Goal: Information Seeking & Learning: Learn about a topic

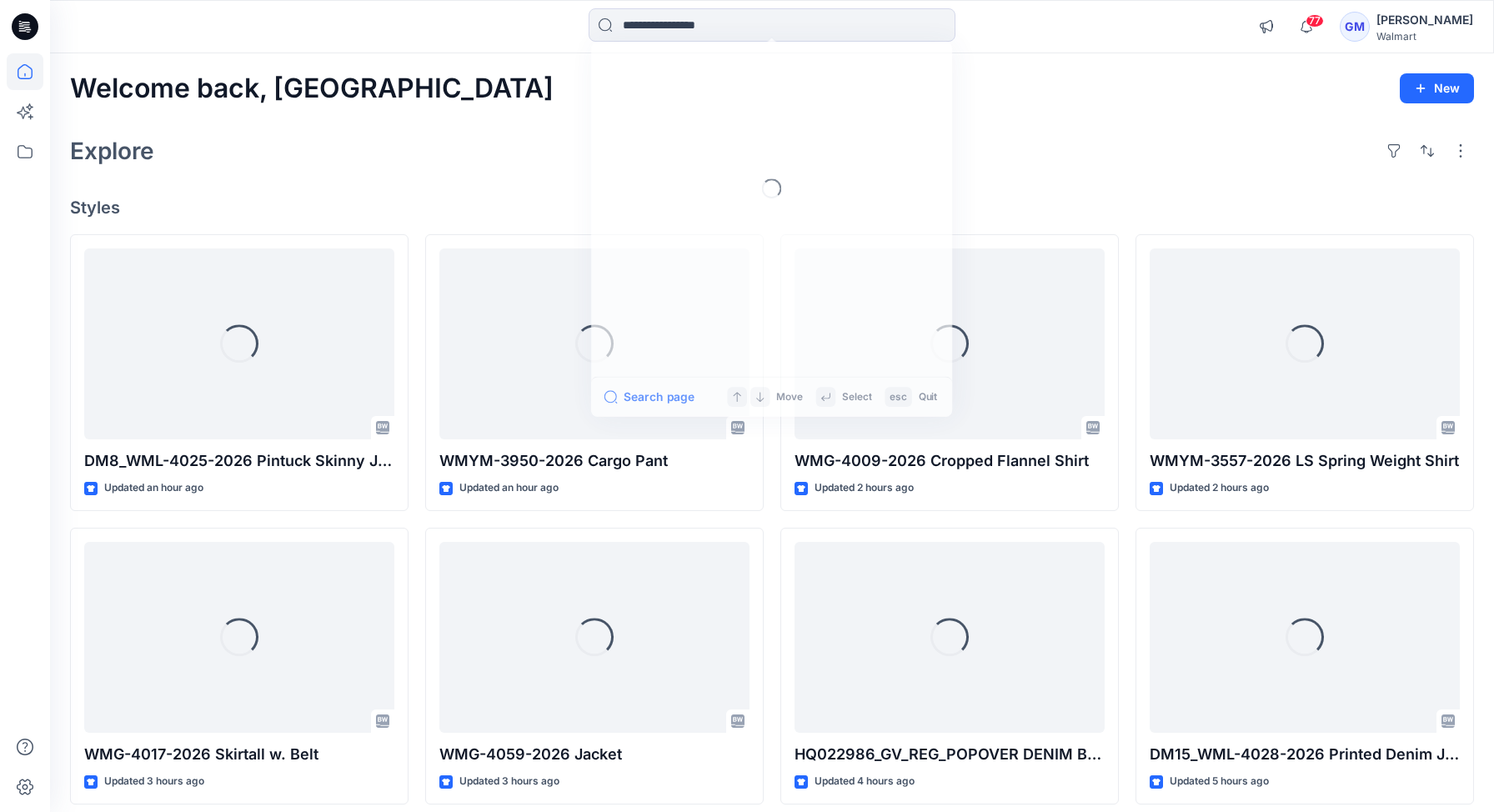
click at [688, 24] on input at bounding box center [772, 25] width 367 height 33
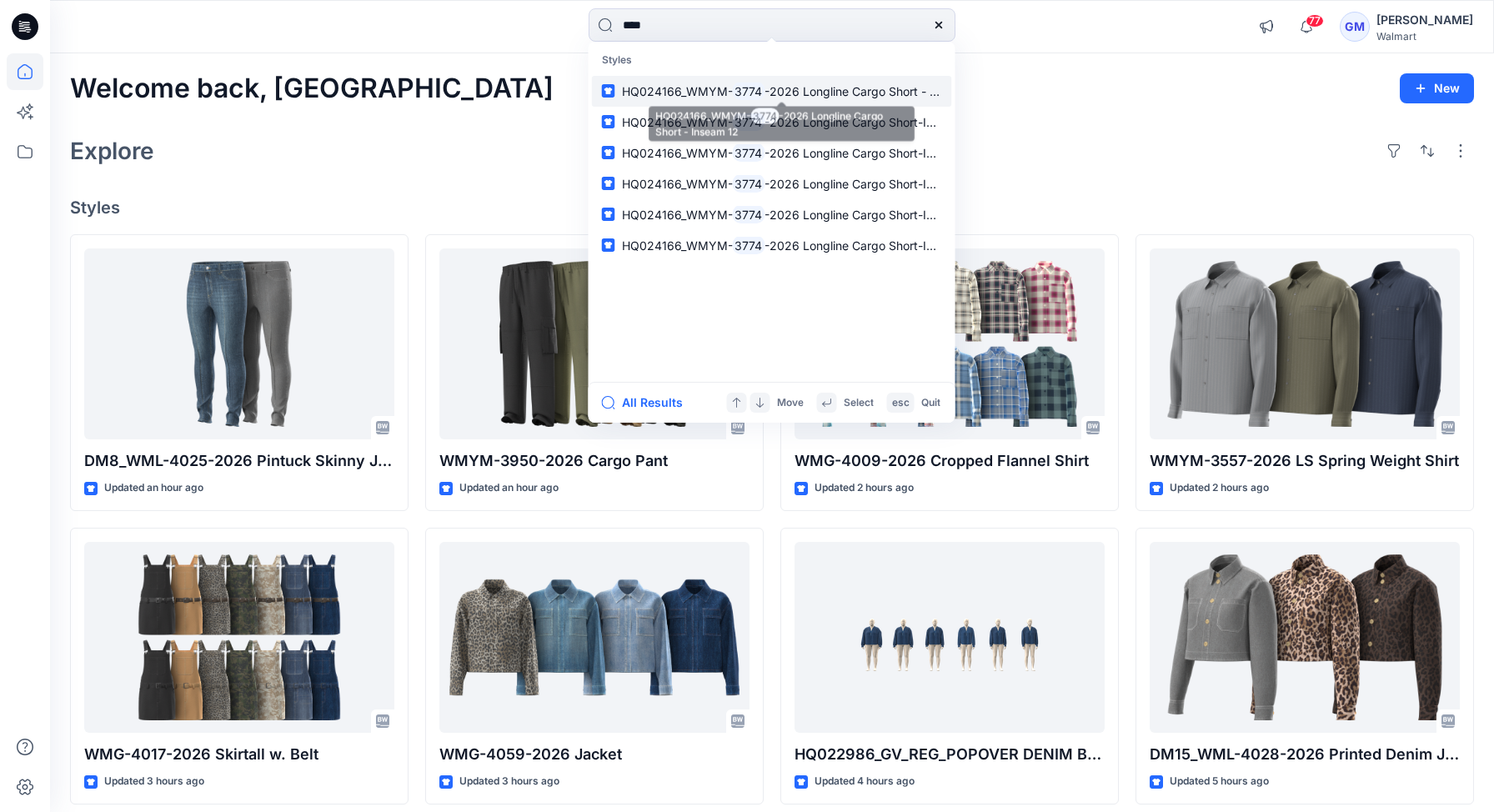
type input "****"
click at [678, 84] on span "HQ024166_WMYM-" at bounding box center [677, 90] width 111 height 14
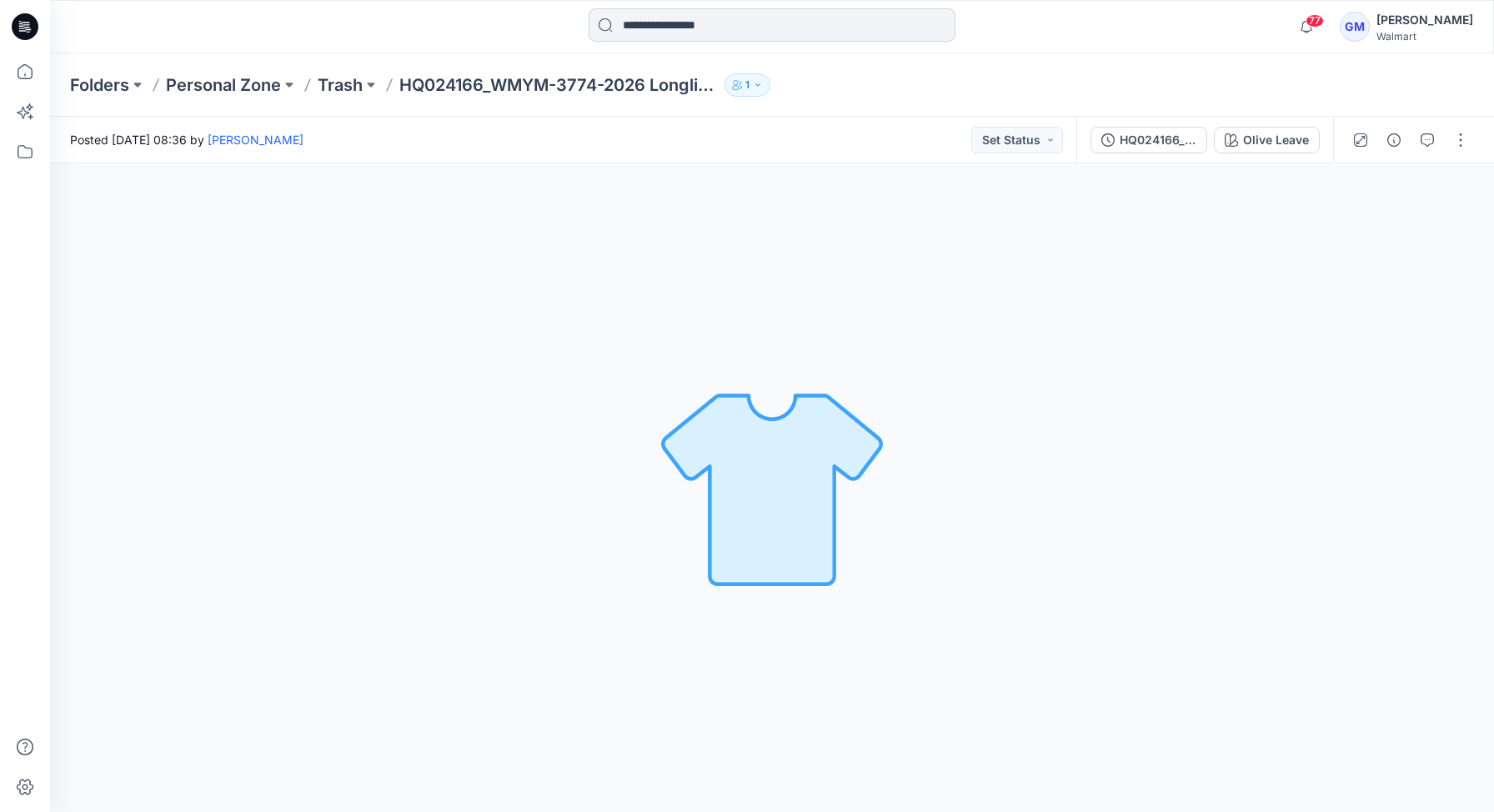
click at [675, 28] on input at bounding box center [772, 25] width 367 height 33
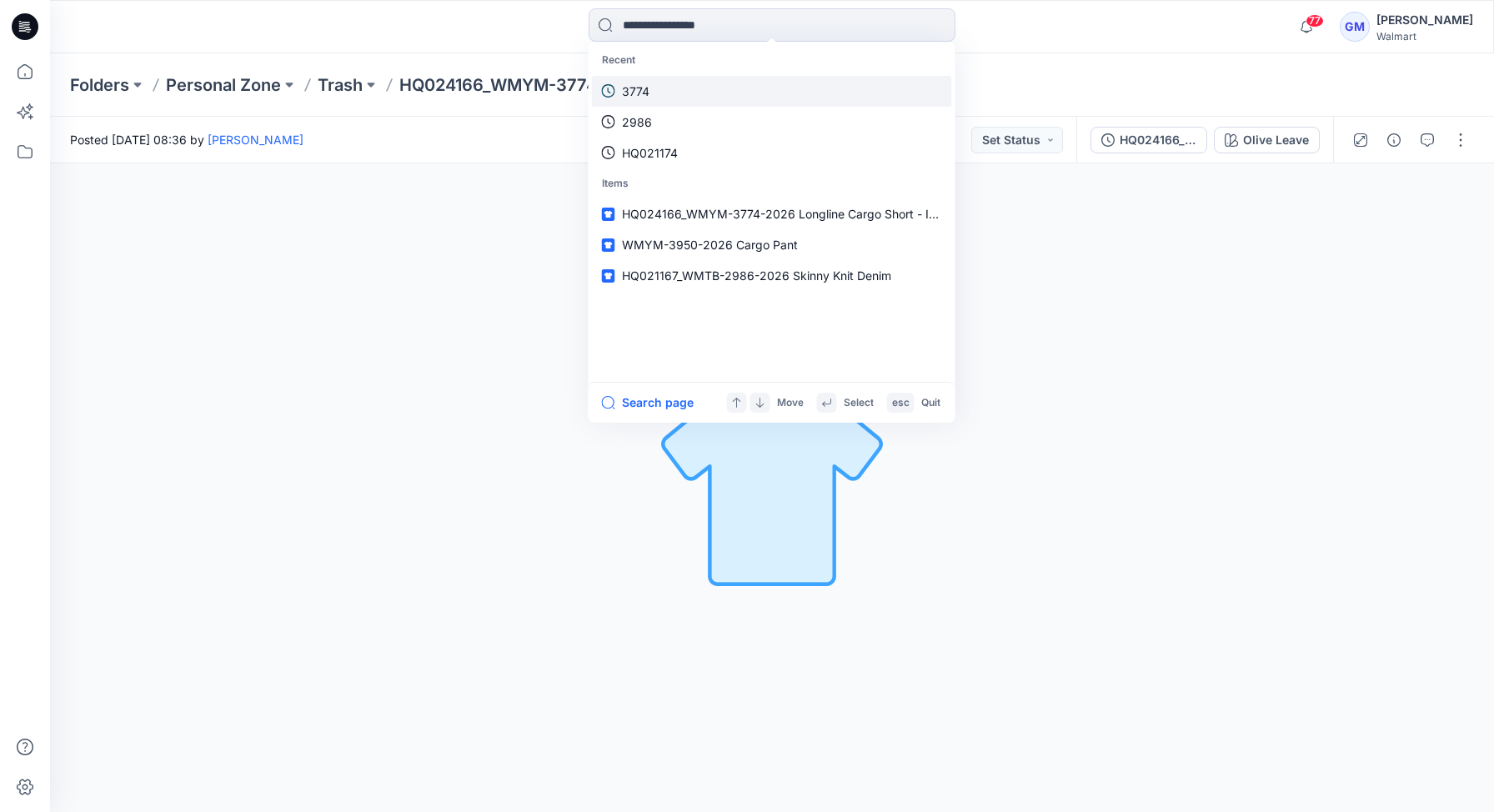
click at [655, 90] on link "3774" at bounding box center [771, 90] width 360 height 30
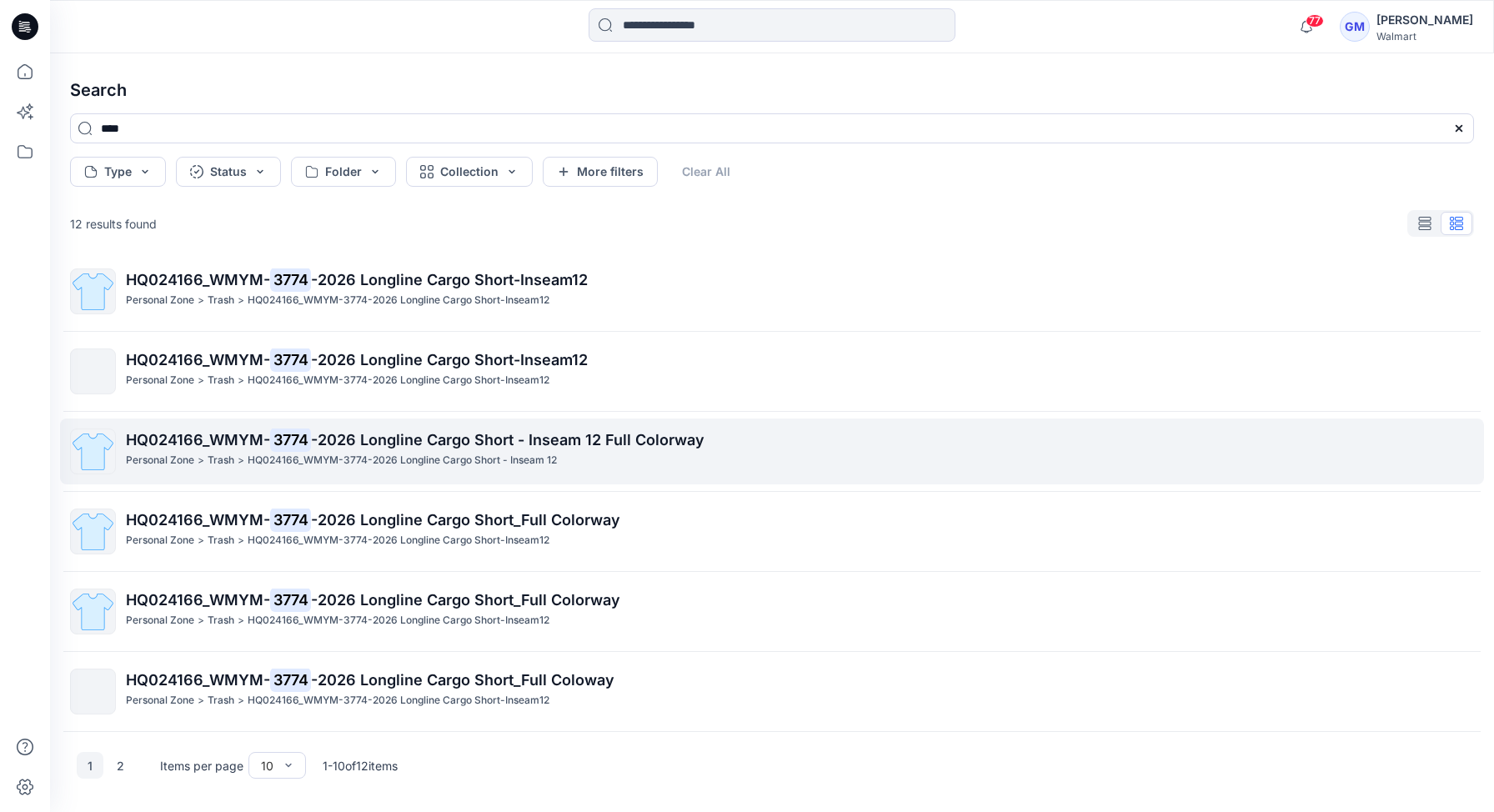
scroll to position [124, 0]
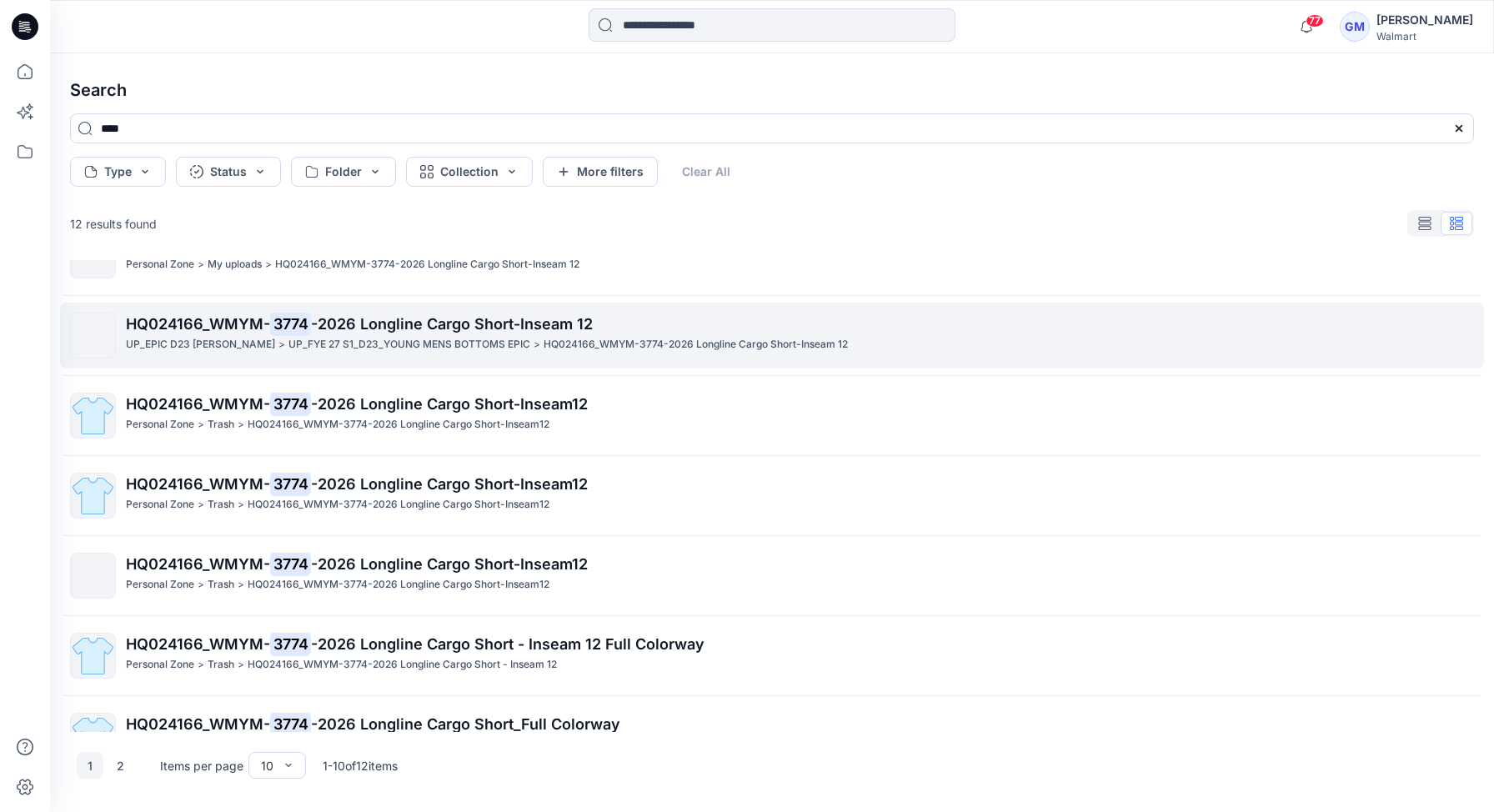
click at [452, 327] on span "-2026 Longline Cargo Short-Inseam 12" at bounding box center [452, 324] width 282 height 18
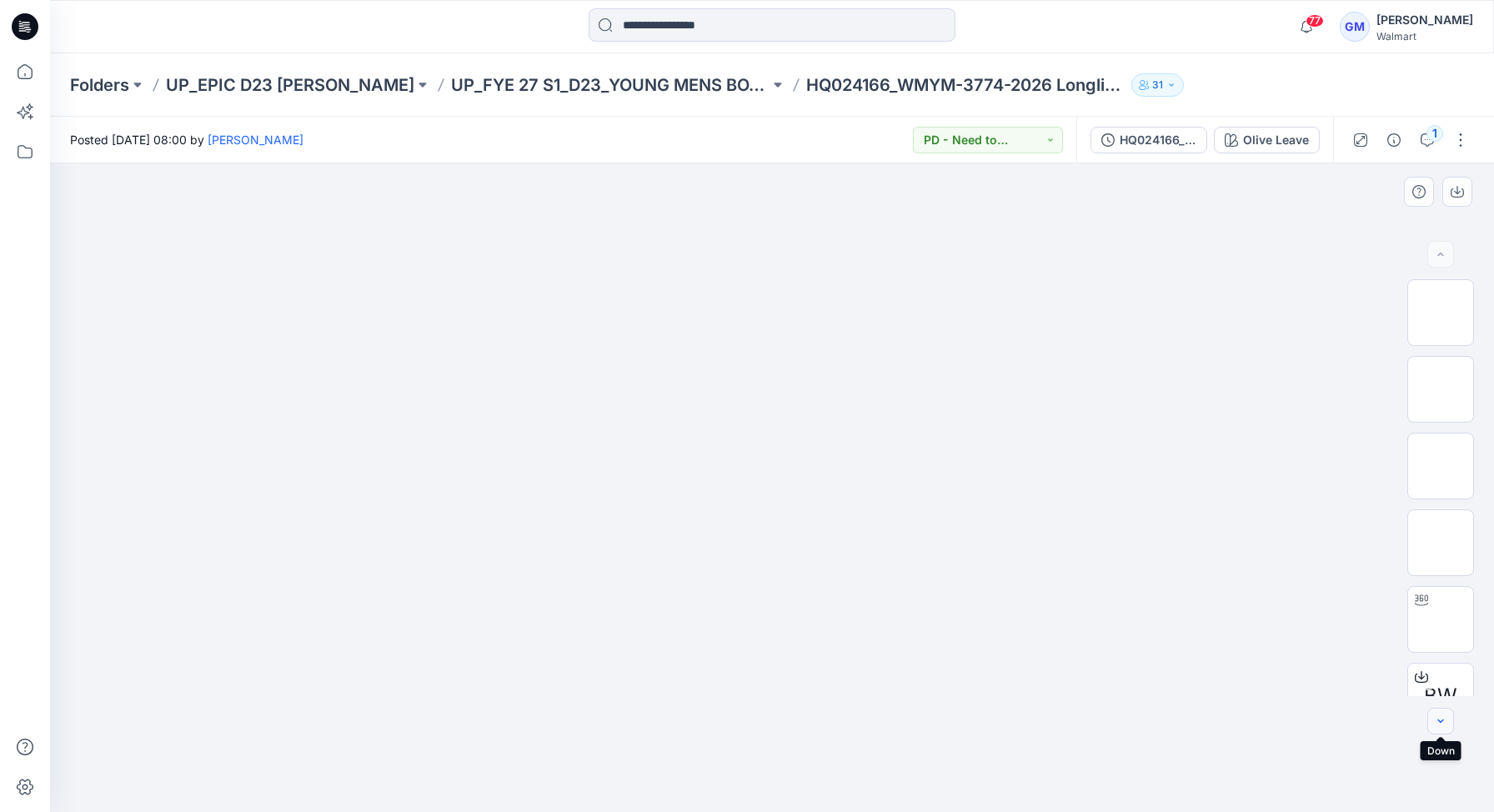
click at [1444, 721] on icon "button" at bounding box center [1441, 721] width 13 height 13
click at [1436, 724] on icon "button" at bounding box center [1441, 721] width 13 height 13
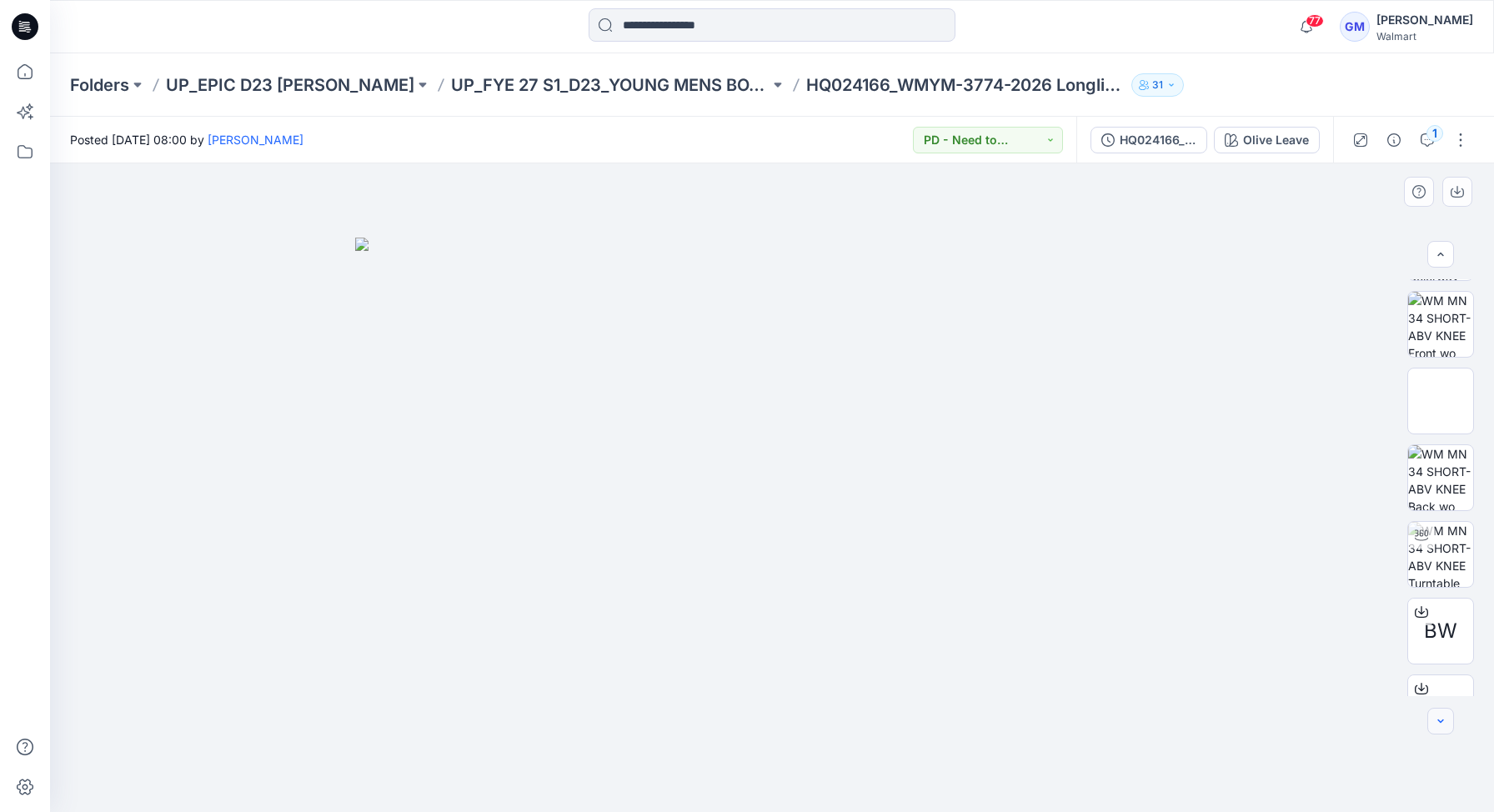
scroll to position [130, 0]
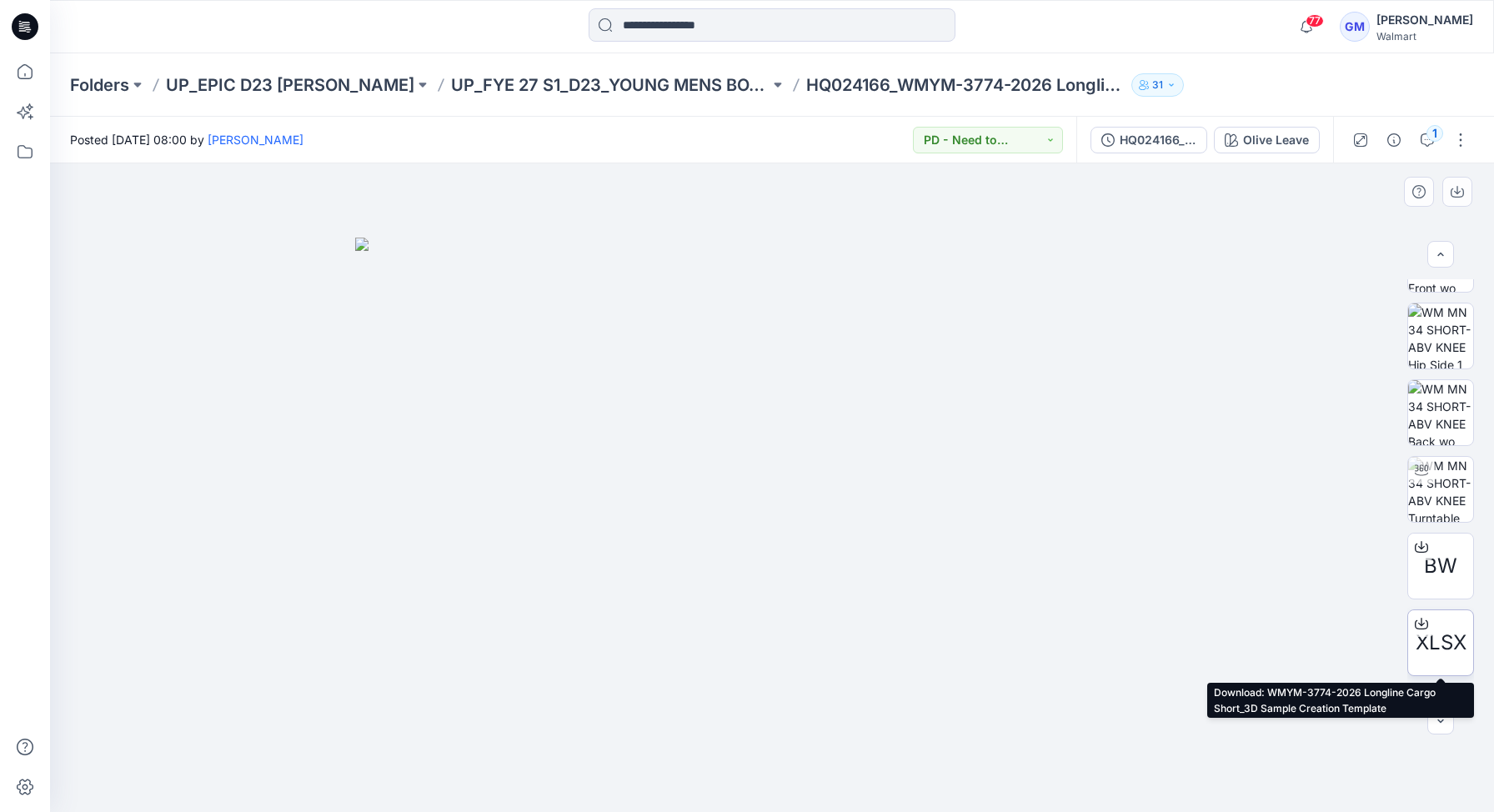
click at [1419, 625] on icon at bounding box center [1421, 623] width 13 height 13
